Goal: Information Seeking & Learning: Learn about a topic

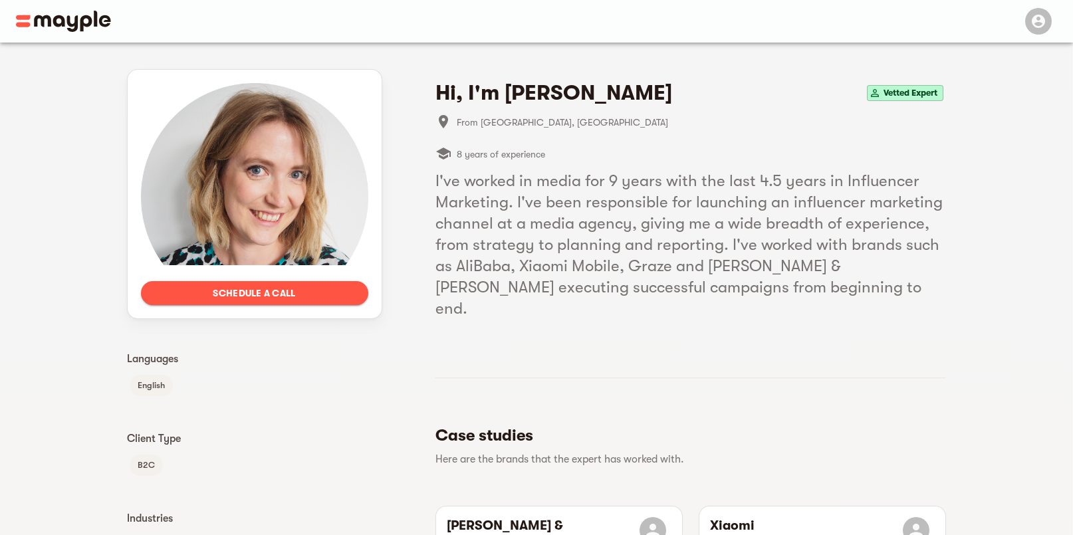
click at [53, 22] on img at bounding box center [63, 21] width 95 height 21
click at [80, 23] on img at bounding box center [63, 21] width 95 height 21
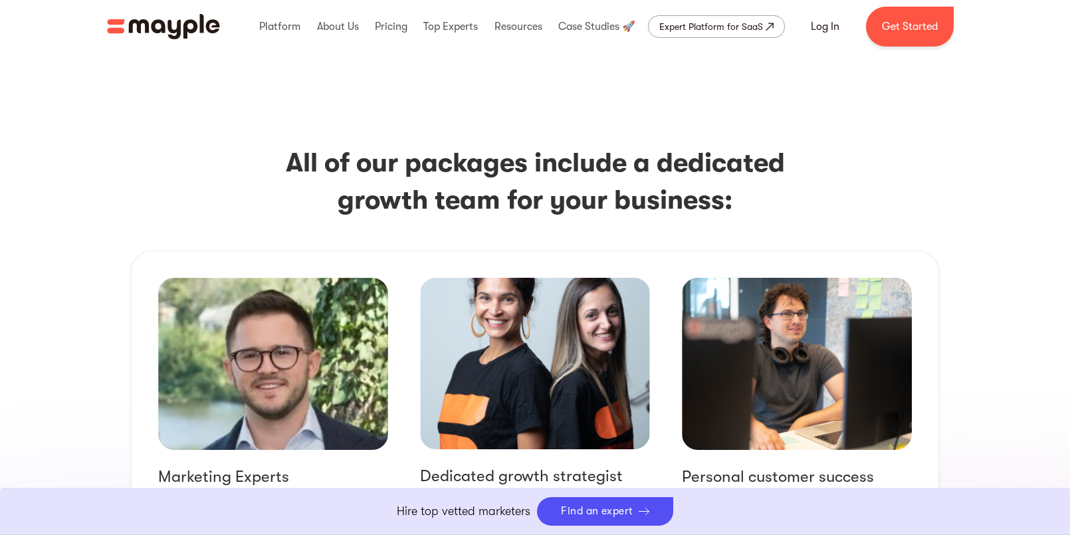
scroll to position [1724, 0]
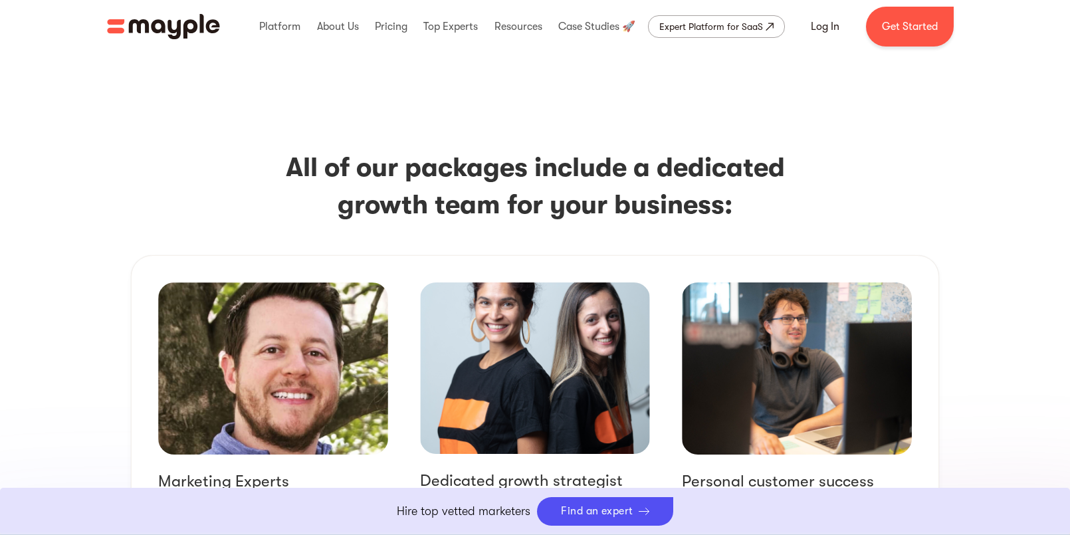
click at [592, 317] on img at bounding box center [535, 369] width 230 height 172
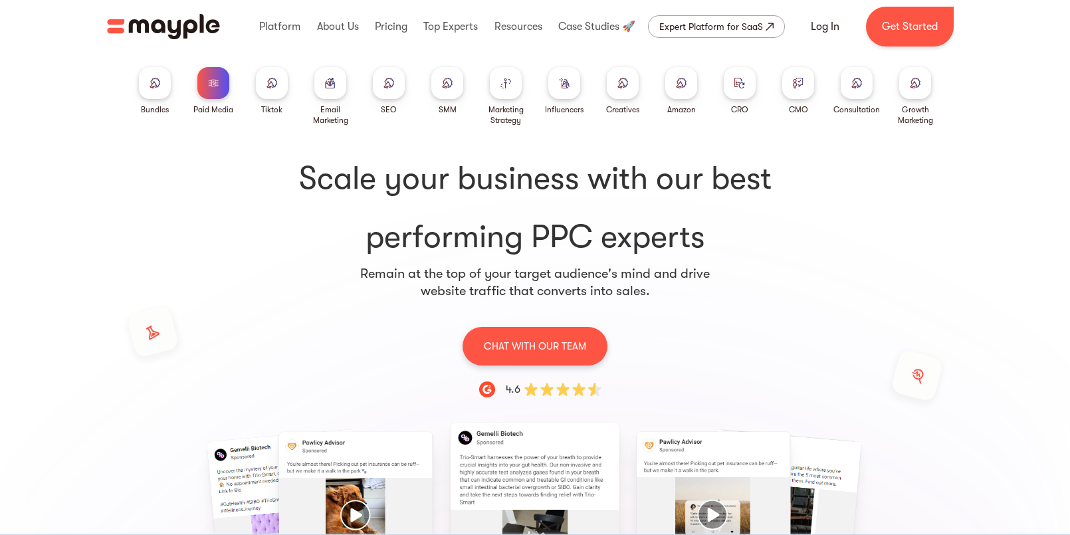
scroll to position [0, 0]
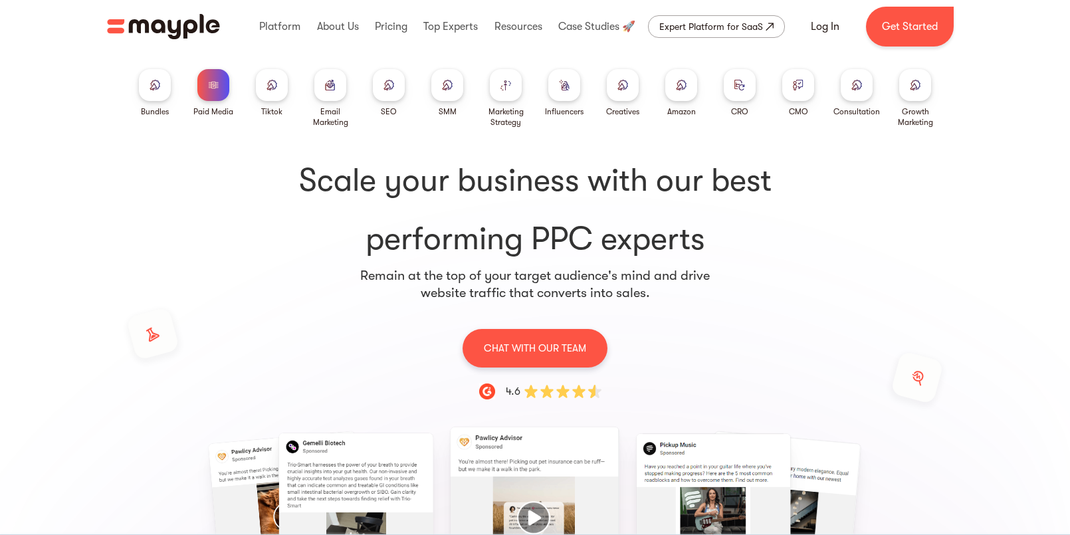
click at [858, 83] on img at bounding box center [857, 85] width 11 height 10
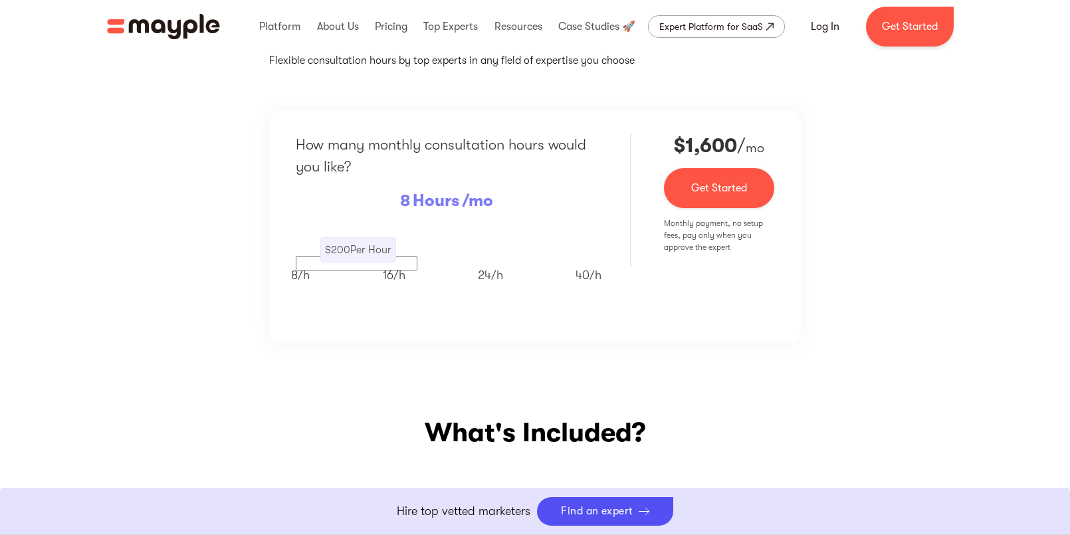
scroll to position [207, 0]
drag, startPoint x: 375, startPoint y: 268, endPoint x: 314, endPoint y: 261, distance: 61.6
click at [312, 261] on div "8/ h 16/ h 24/ h 40/ h" at bounding box center [446, 272] width 311 height 26
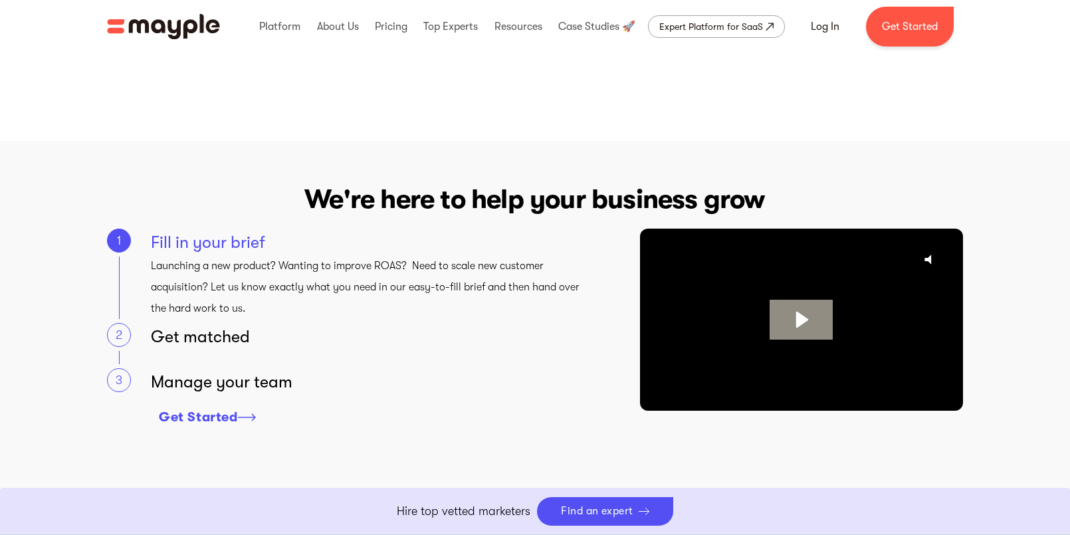
scroll to position [1038, 0]
